Goal: Task Accomplishment & Management: Manage account settings

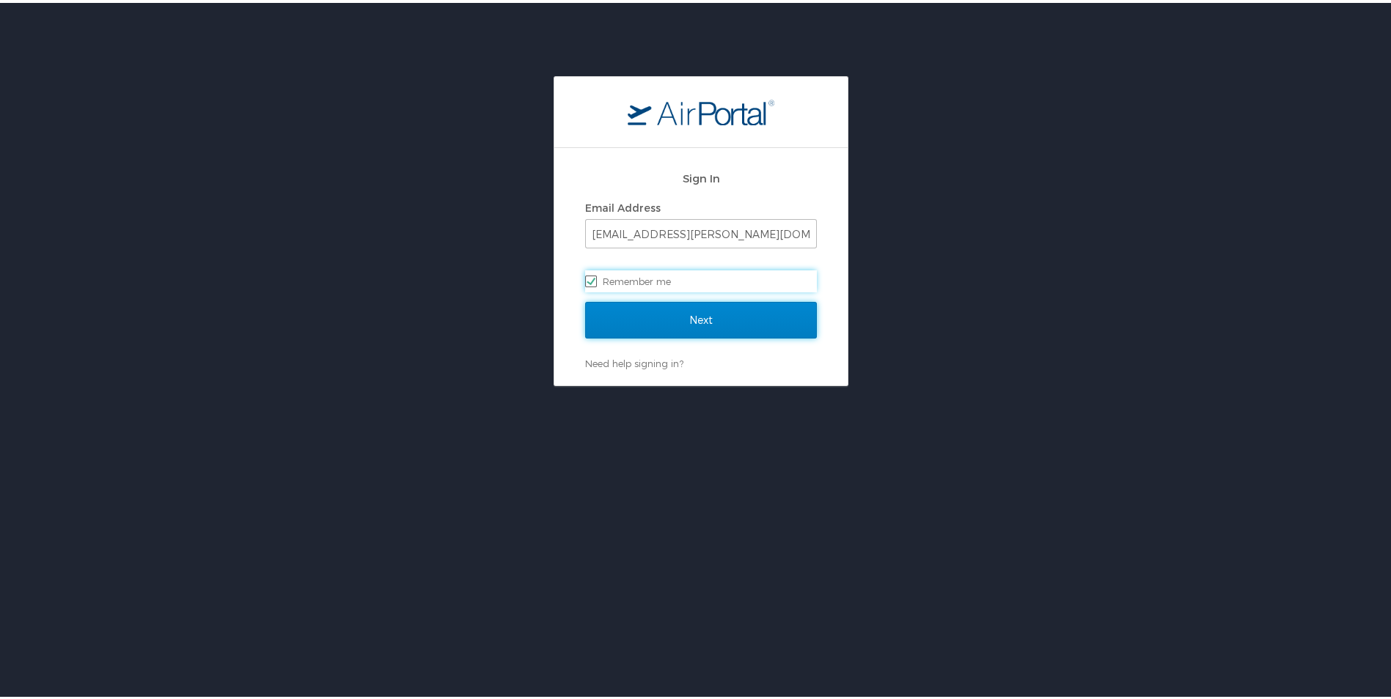
click at [761, 316] on input "Next" at bounding box center [701, 317] width 232 height 37
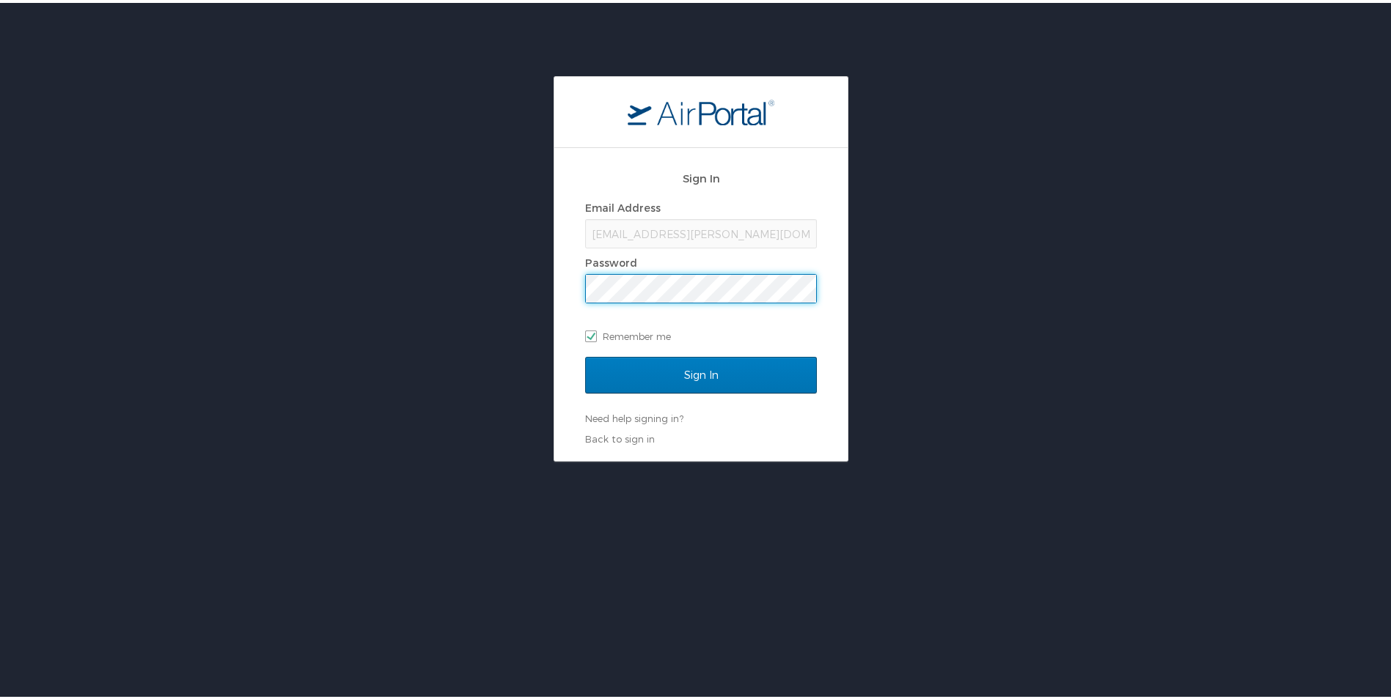
click at [585, 354] on input "Sign In" at bounding box center [701, 372] width 232 height 37
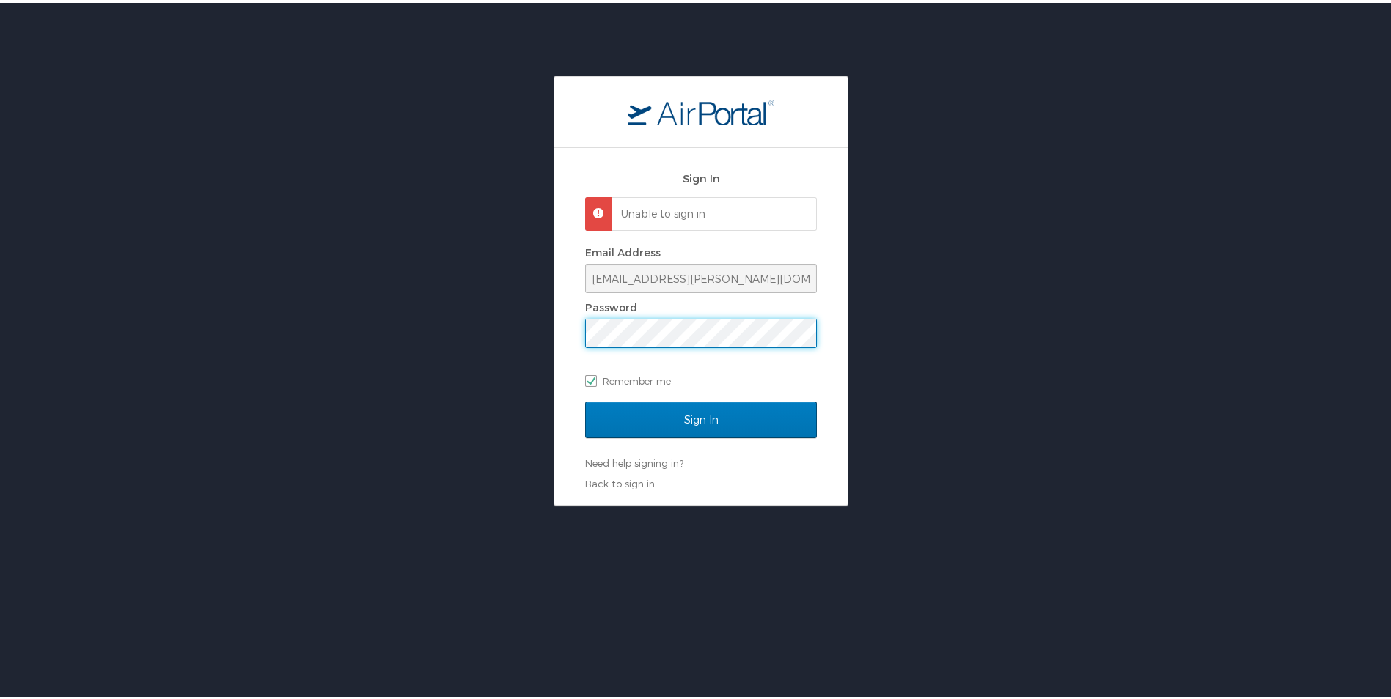
click at [234, 336] on div "Sign In Unable to sign in Email Address crankins@mcneese.edu Password Remember …" at bounding box center [700, 288] width 1401 height 430
click at [585, 399] on input "Sign In" at bounding box center [701, 417] width 232 height 37
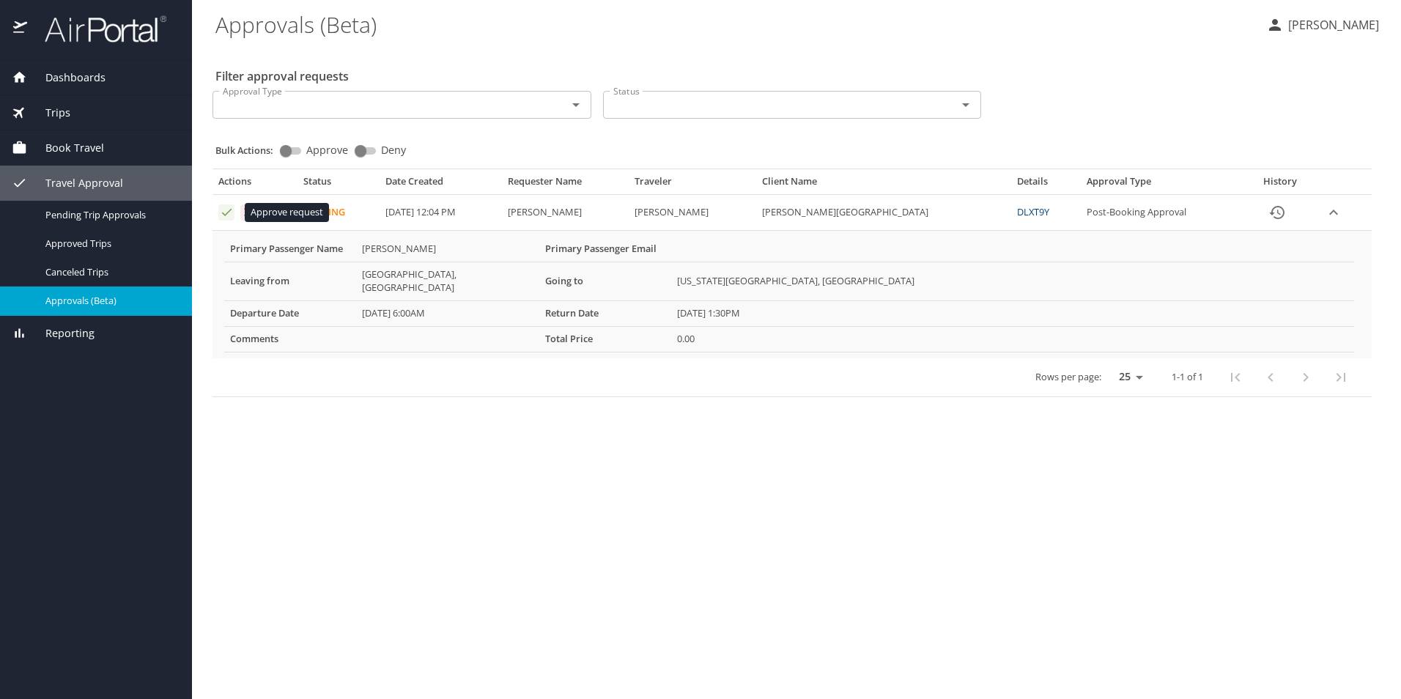
click at [224, 217] on icon "Approval table" at bounding box center [227, 212] width 14 height 14
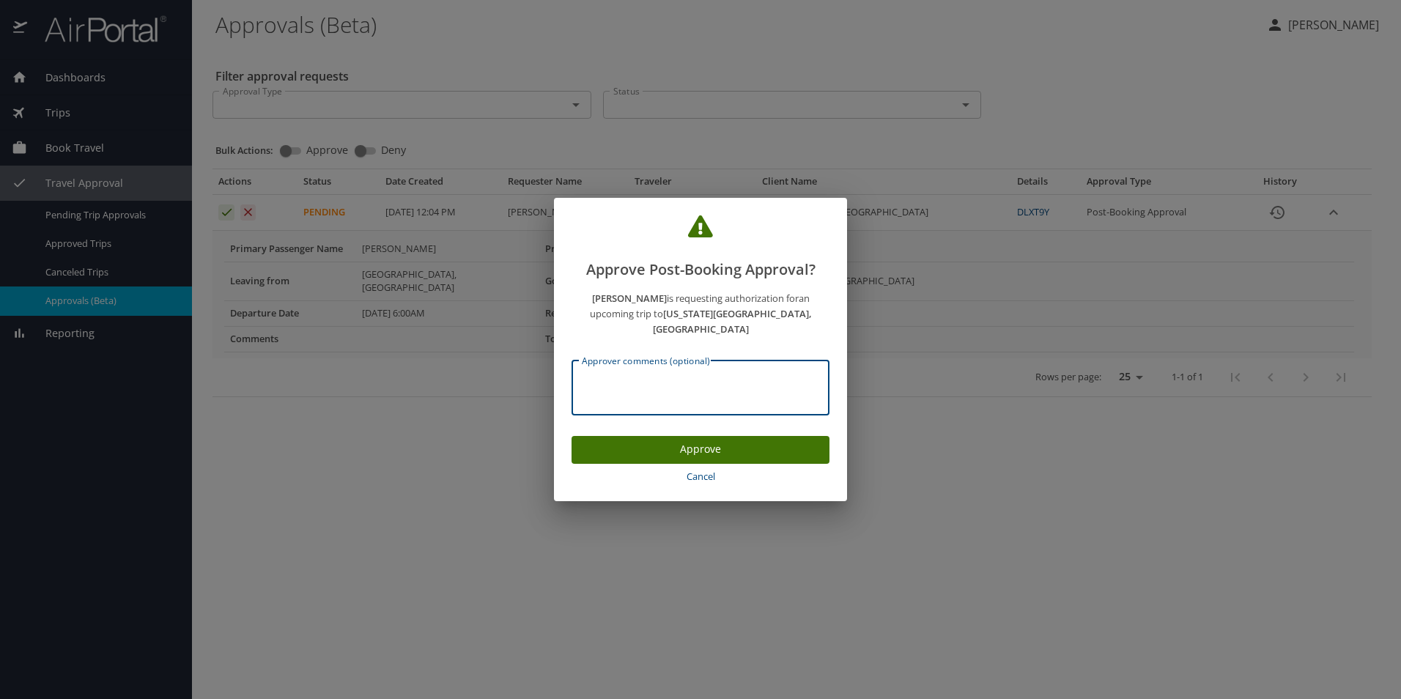
click at [687, 393] on textarea "Approver comments (optional)" at bounding box center [700, 388] width 237 height 28
type textarea "Kelsi Victorian - P2601690"
click at [697, 441] on span "Approve" at bounding box center [700, 450] width 235 height 18
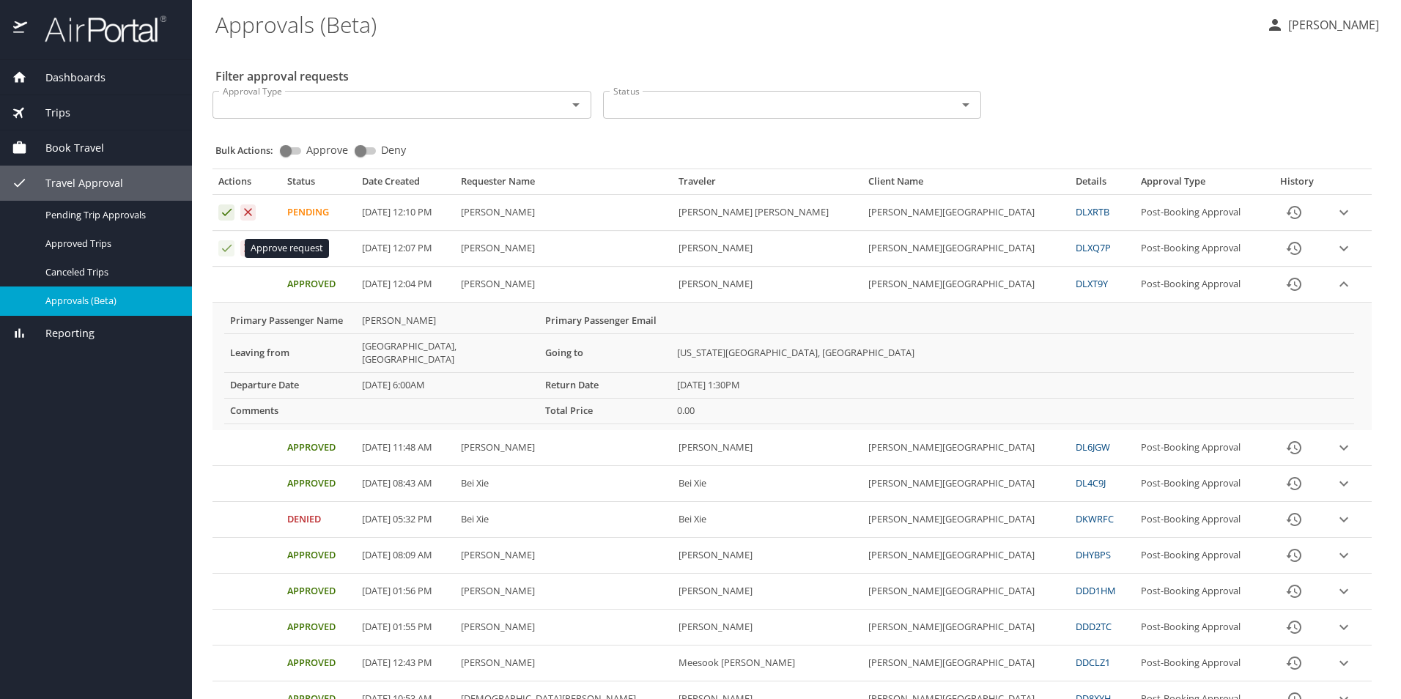
click at [228, 252] on icon "Approval table" at bounding box center [227, 248] width 14 height 14
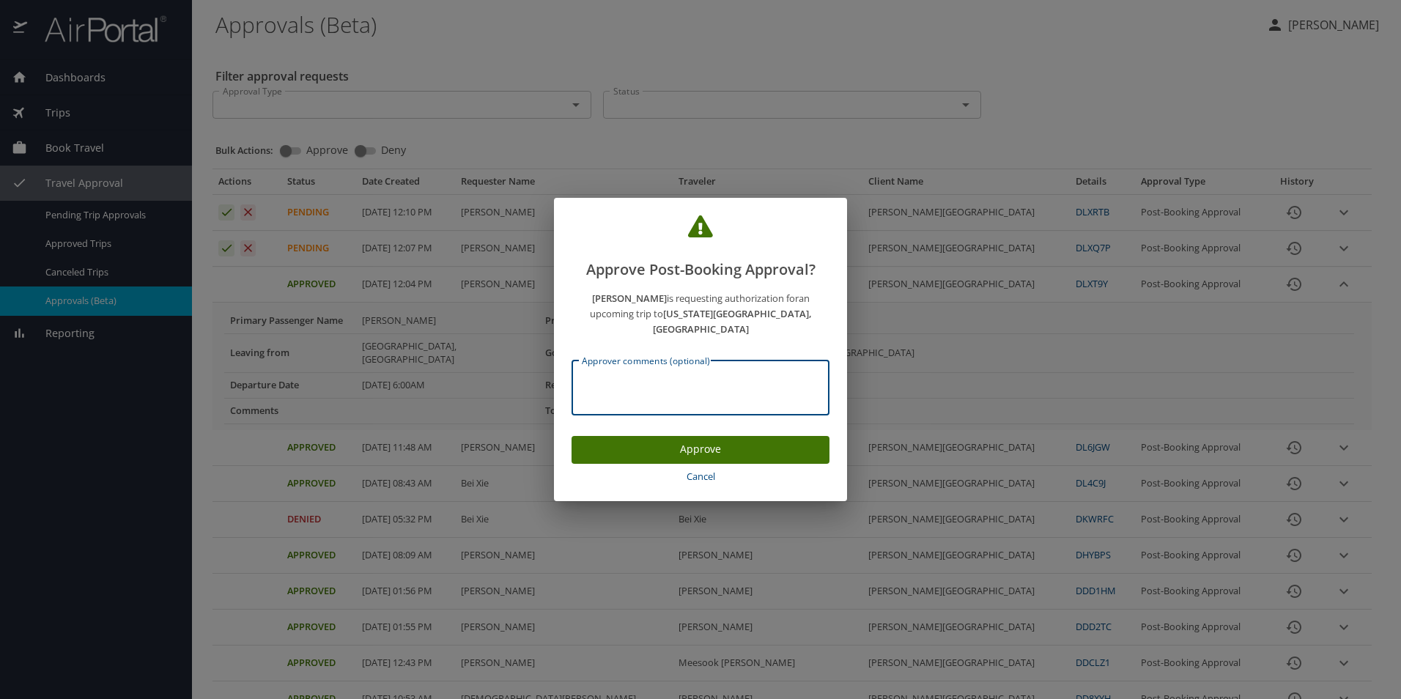
click at [655, 380] on textarea "Approver comments (optional)" at bounding box center [700, 388] width 237 height 28
type textarea "[PERSON_NAME] - P2601690"
click at [688, 441] on span "Approve" at bounding box center [700, 450] width 235 height 18
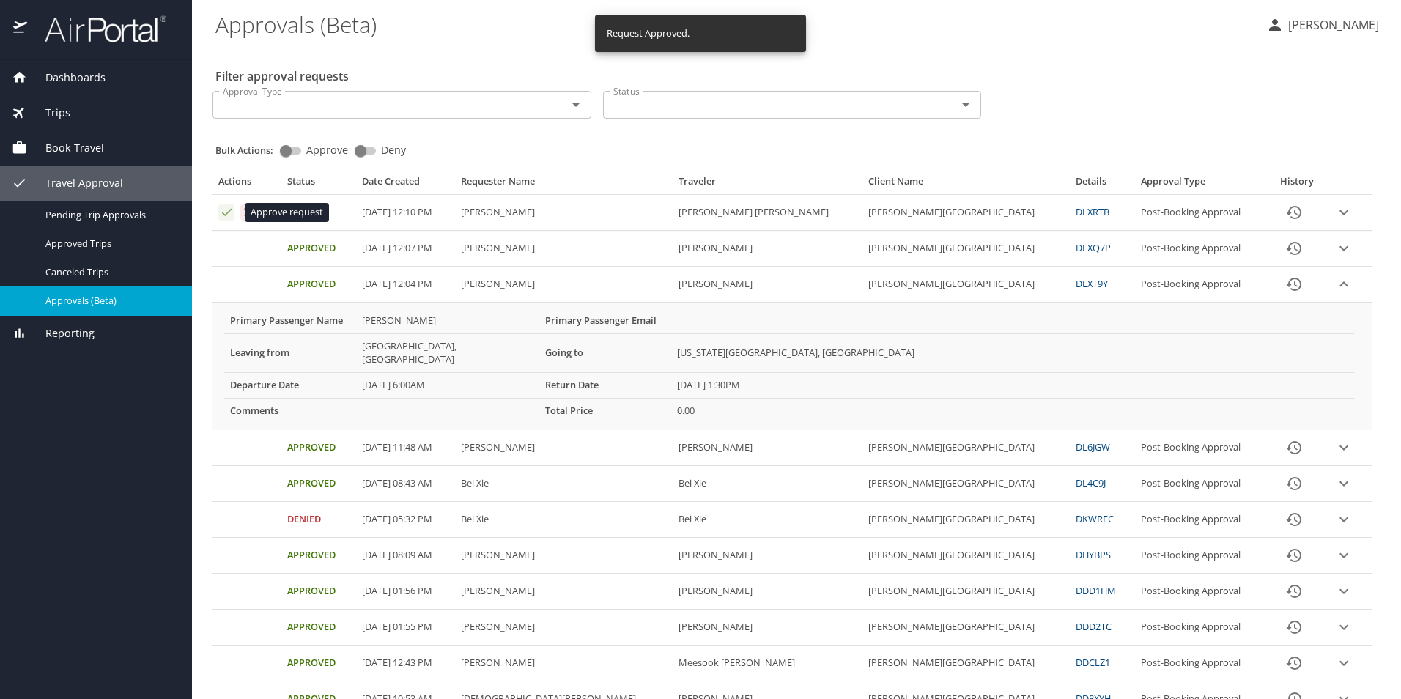
click at [226, 213] on icon "Approval table" at bounding box center [227, 212] width 10 height 7
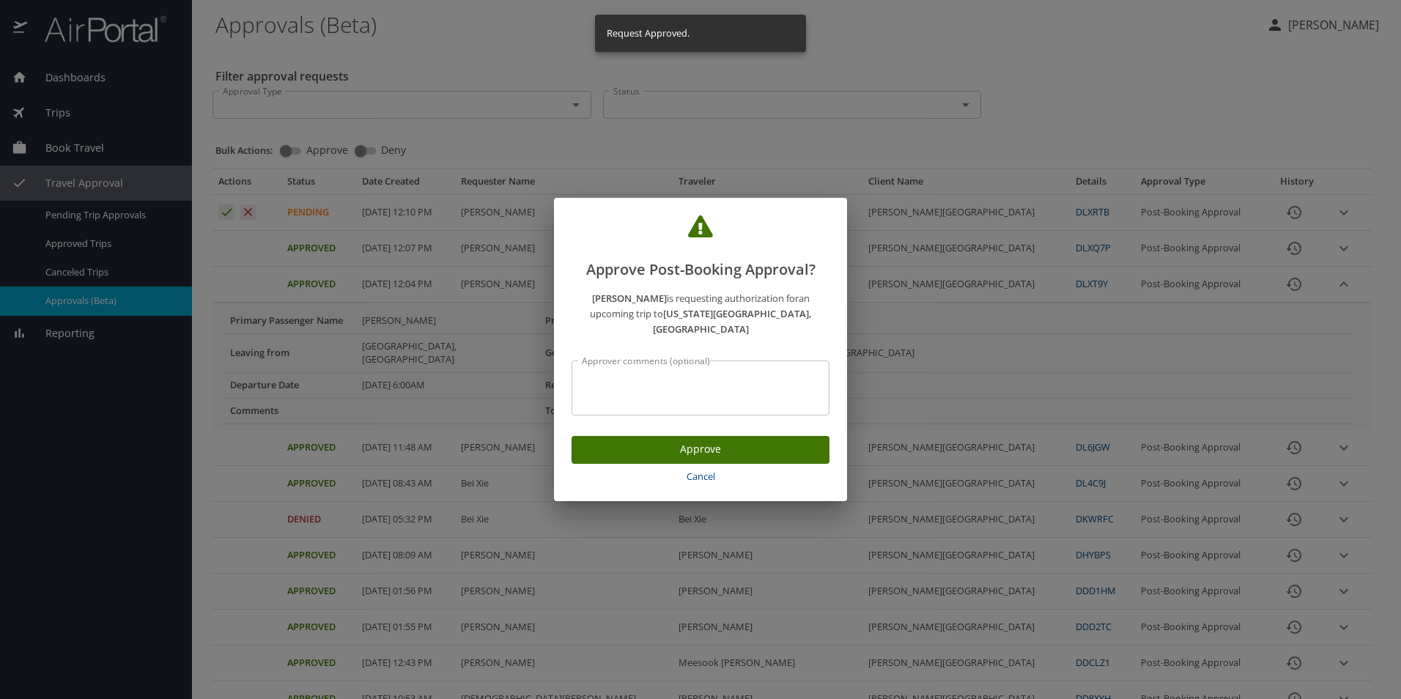
click at [684, 396] on div "Approver comments (optional)" at bounding box center [701, 388] width 258 height 55
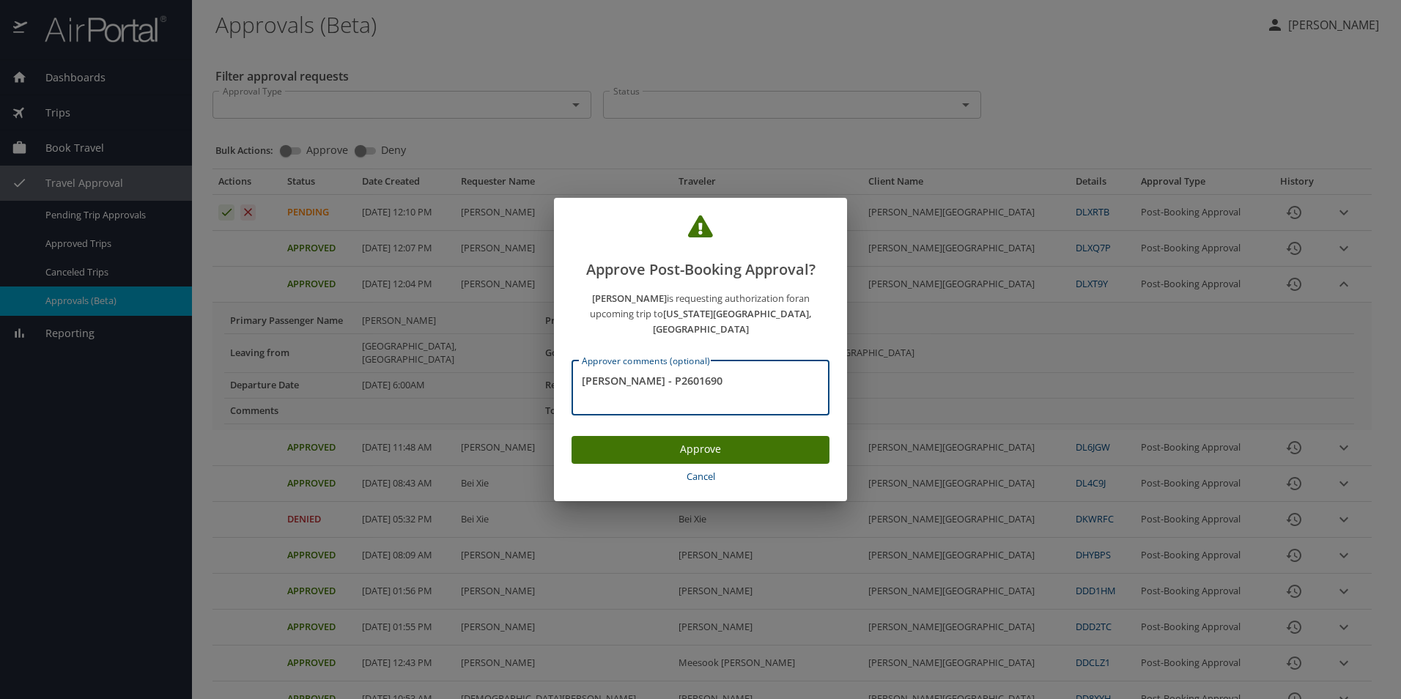
type textarea "[PERSON_NAME] - P2601690"
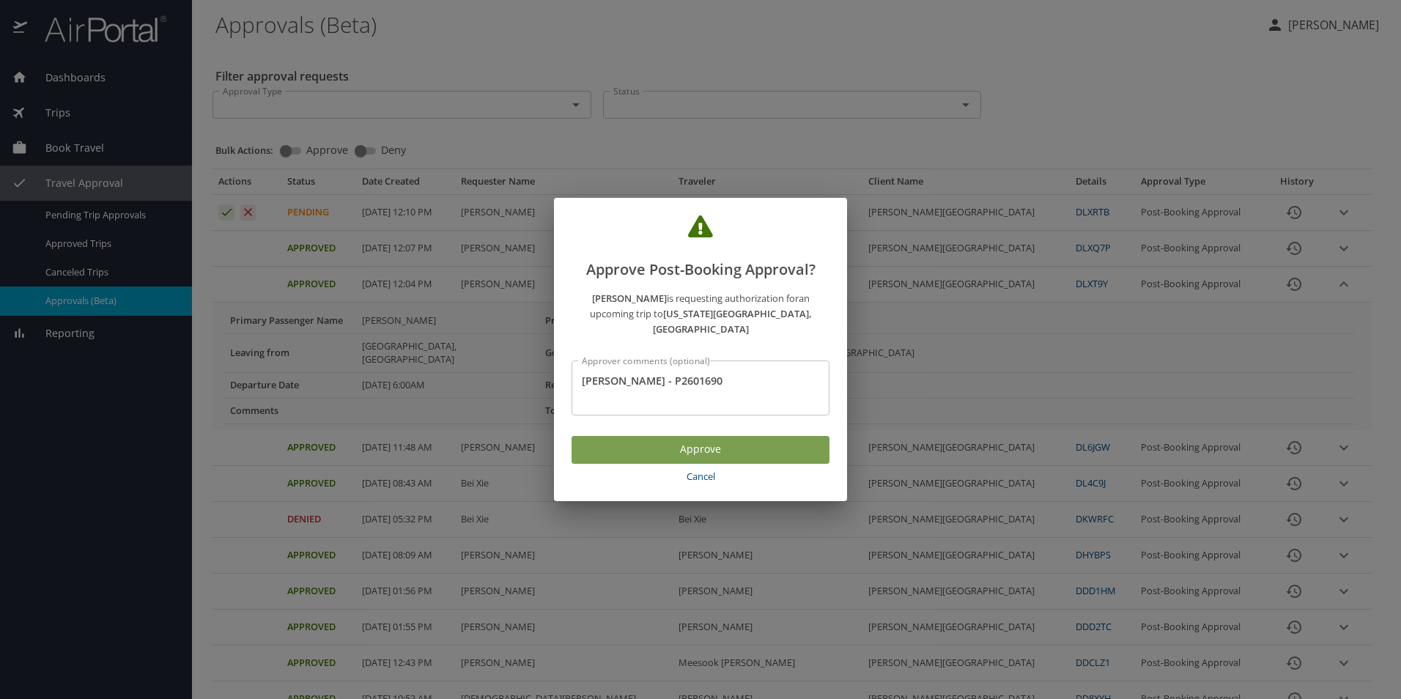
click at [689, 446] on span "Approve" at bounding box center [700, 450] width 235 height 18
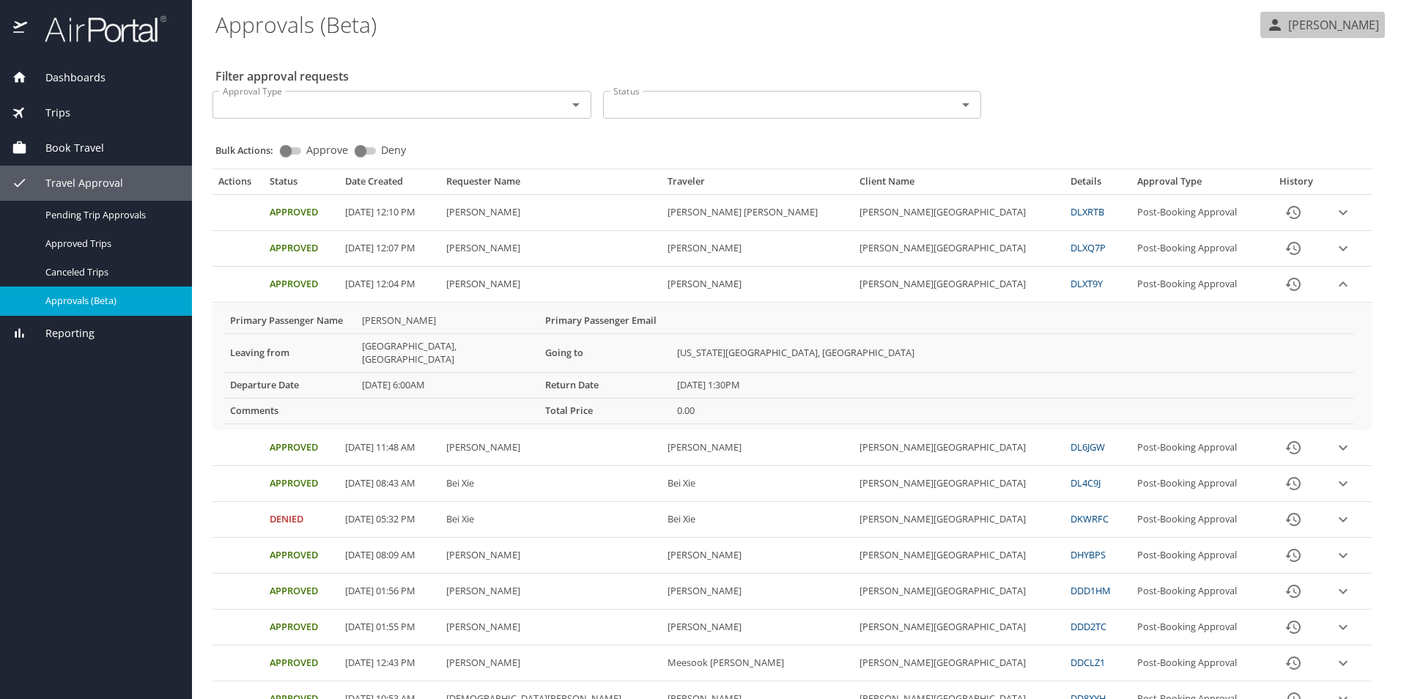
click at [1305, 30] on p "[PERSON_NAME]" at bounding box center [1331, 25] width 95 height 18
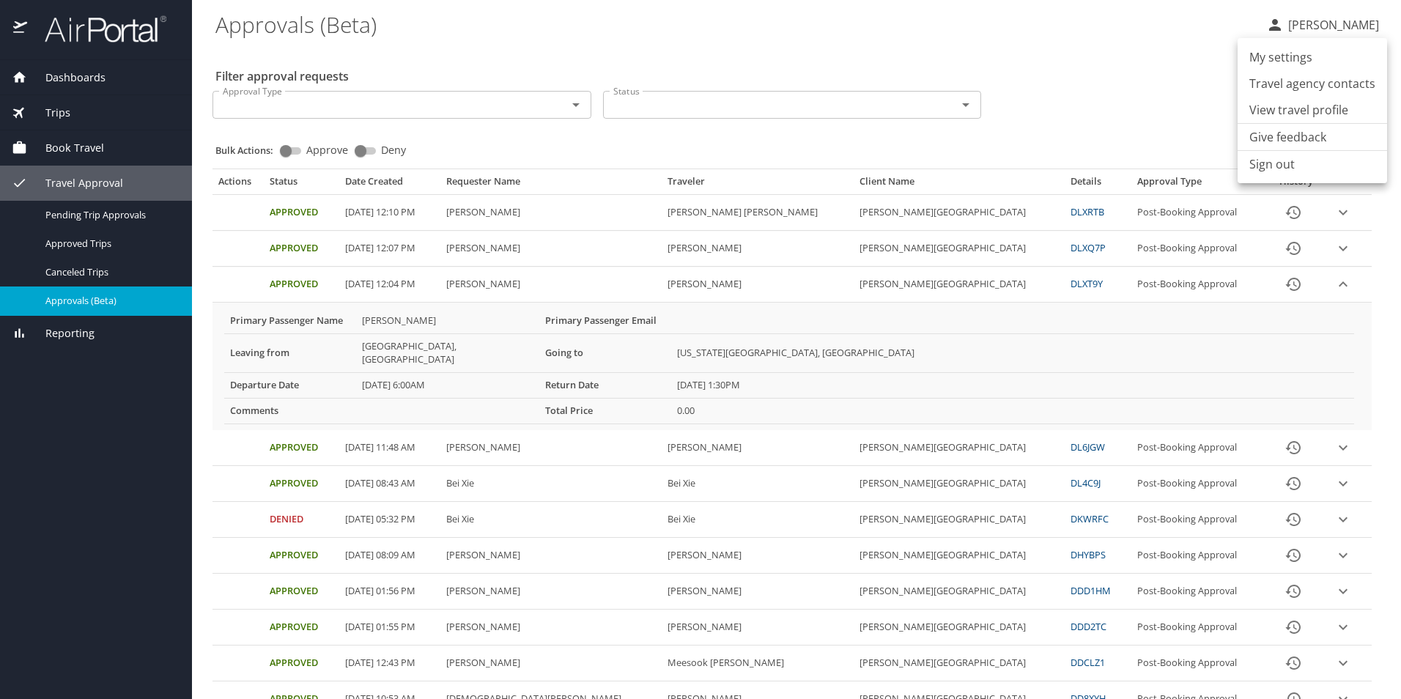
drag, startPoint x: 1280, startPoint y: 158, endPoint x: 1272, endPoint y: 155, distance: 8.2
click at [1280, 158] on li "Sign out" at bounding box center [1313, 164] width 150 height 26
